Goal: Find specific page/section: Find specific page/section

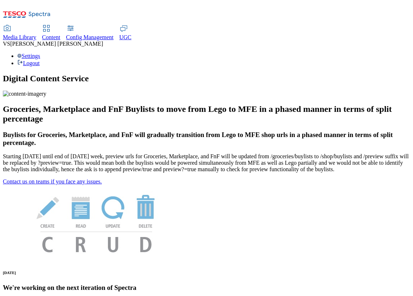
click at [60, 34] on span "Content" at bounding box center [51, 37] width 18 height 6
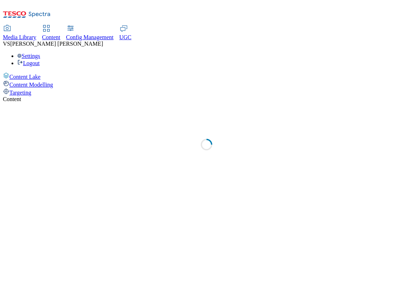
select select "group-comms"
